Goal: Task Accomplishment & Management: Manage account settings

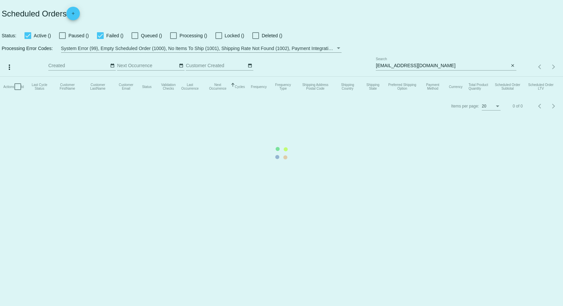
click at [513, 77] on mat-table "Actions Id Last Cycle Status Customer FirstName Customer LastName Customer Emai…" at bounding box center [281, 87] width 563 height 20
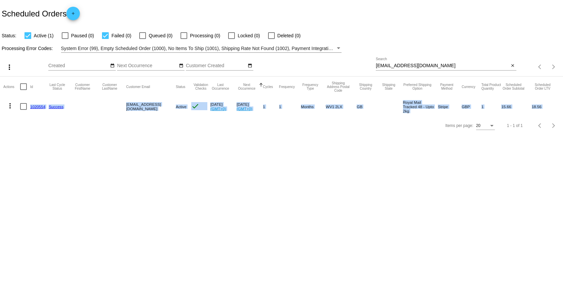
click at [513, 65] on mat-icon "close" at bounding box center [513, 65] width 5 height 5
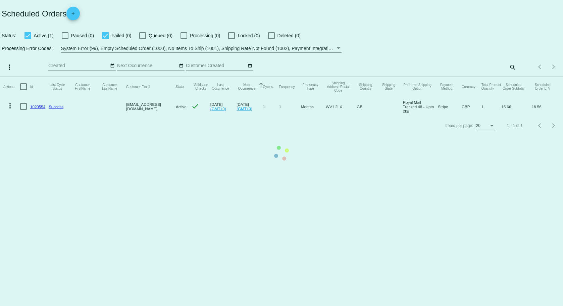
click at [511, 69] on app-dashboard-scheduled-orders "Scheduled Orders add Status: Active (1) Paused (0) Failed (0) Queued (0) Proces…" at bounding box center [281, 67] width 563 height 135
click at [513, 77] on mat-table "Actions Id Last Cycle Status Customer FirstName Customer LastName Customer Emai…" at bounding box center [281, 97] width 563 height 40
click at [517, 66] on div "Items per page: 20 1 - 20 of 538" at bounding box center [540, 66] width 47 height 19
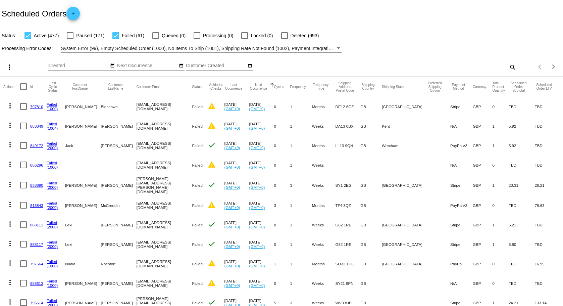
click at [509, 66] on mat-icon "search" at bounding box center [513, 67] width 8 height 10
drag, startPoint x: 460, startPoint y: 62, endPoint x: 437, endPoint y: 62, distance: 23.5
click at [437, 62] on div "Search" at bounding box center [446, 63] width 140 height 13
paste input "paul_carol@btopenworld.com"
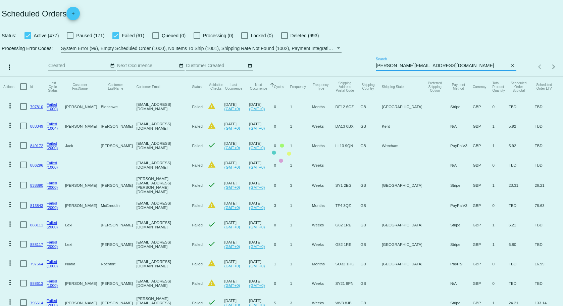
type input "paul_carol@btopenworld.com"
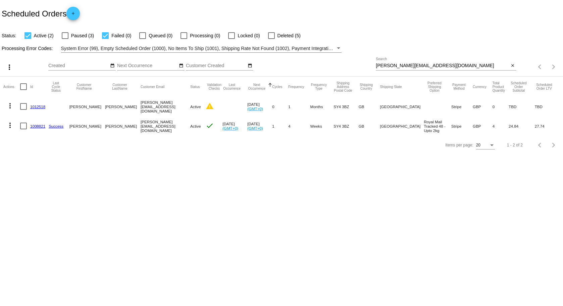
click at [40, 125] on link "1008821" at bounding box center [37, 126] width 15 height 4
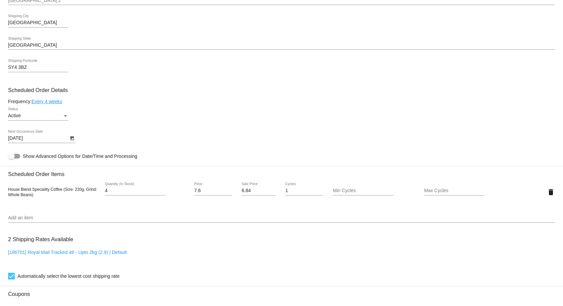
scroll to position [470, 0]
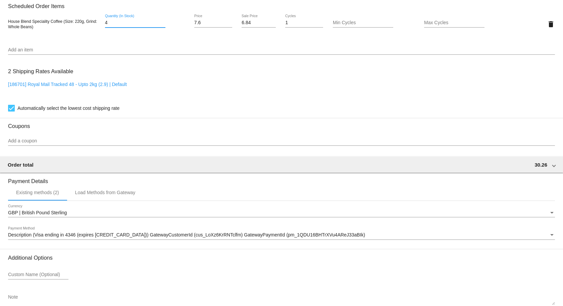
drag, startPoint x: 111, startPoint y: 22, endPoint x: 105, endPoint y: 24, distance: 6.5
click at [105, 24] on input "4" at bounding box center [135, 22] width 60 height 5
drag, startPoint x: 548, startPoint y: 25, endPoint x: 516, endPoint y: 48, distance: 39.2
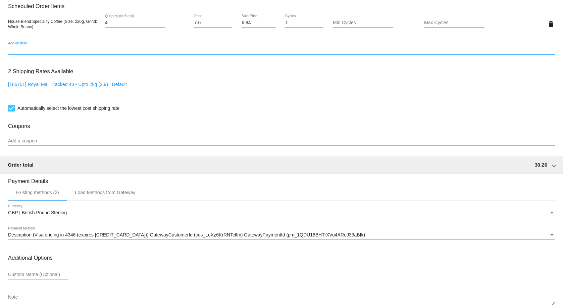
click at [458, 48] on input "Add an item" at bounding box center [281, 49] width 547 height 5
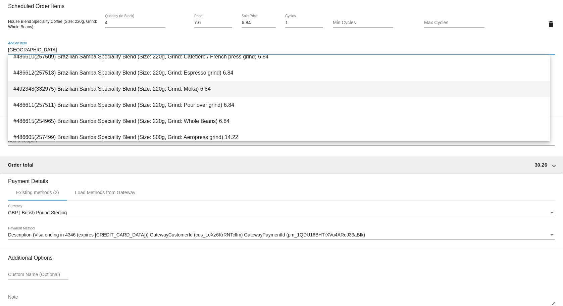
scroll to position [168, 0]
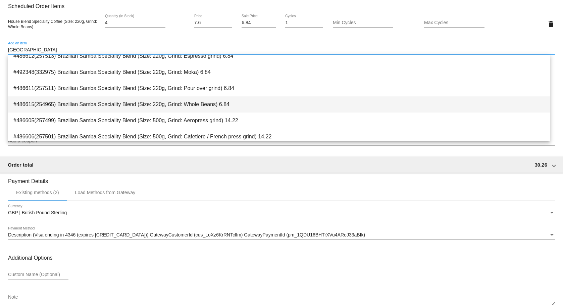
type input "BRAZIL"
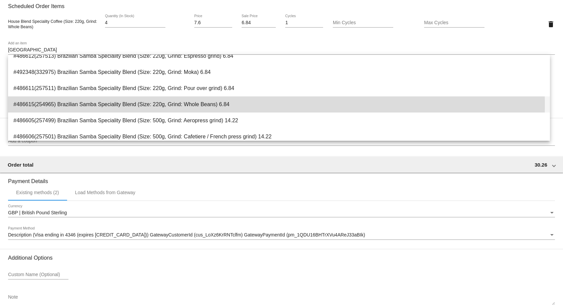
click at [258, 104] on span "#486615(254965) Brazilian Samba Speciality Blend (Size: 220g, Grind: Whole Bean…" at bounding box center [279, 104] width 532 height 16
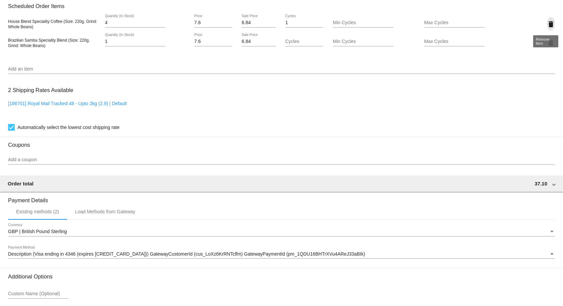
click at [548, 24] on mat-icon "delete" at bounding box center [551, 24] width 8 height 8
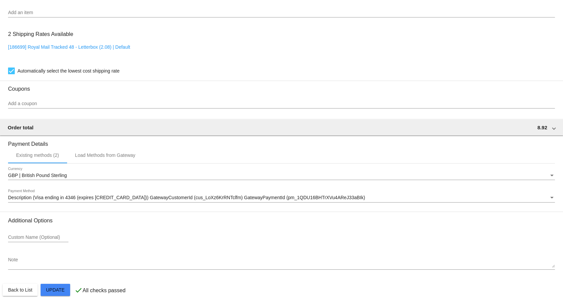
scroll to position [508, 0]
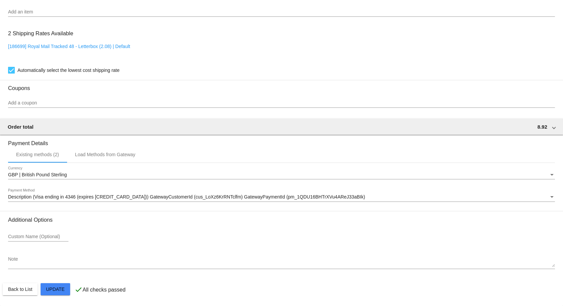
click at [48, 288] on span "Update" at bounding box center [55, 288] width 19 height 5
click at [66, 281] on mat-card-actions "Back to List Update" at bounding box center [282, 288] width 558 height 17
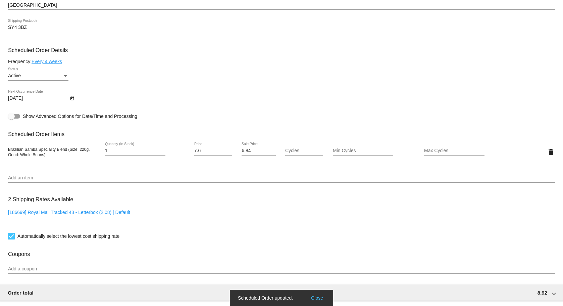
scroll to position [340, 0]
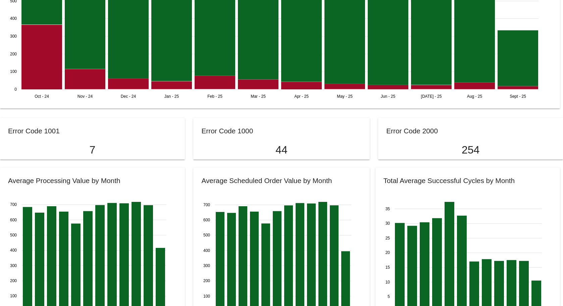
scroll to position [504, 0]
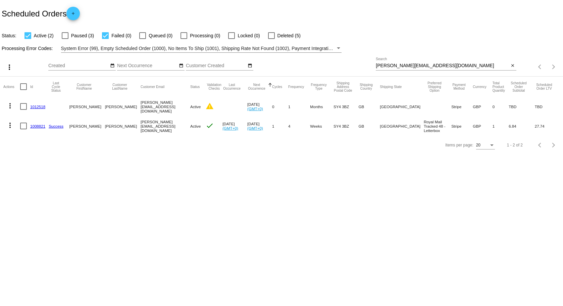
click at [40, 127] on link "1008821" at bounding box center [37, 126] width 15 height 4
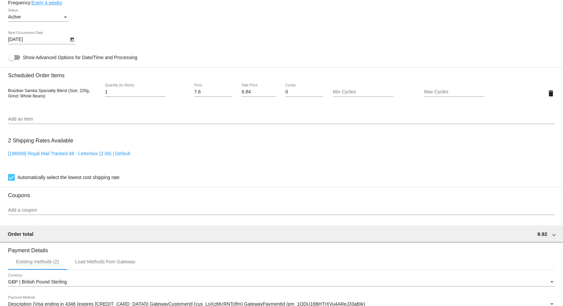
scroll to position [403, 0]
